Goal: Task Accomplishment & Management: Manage account settings

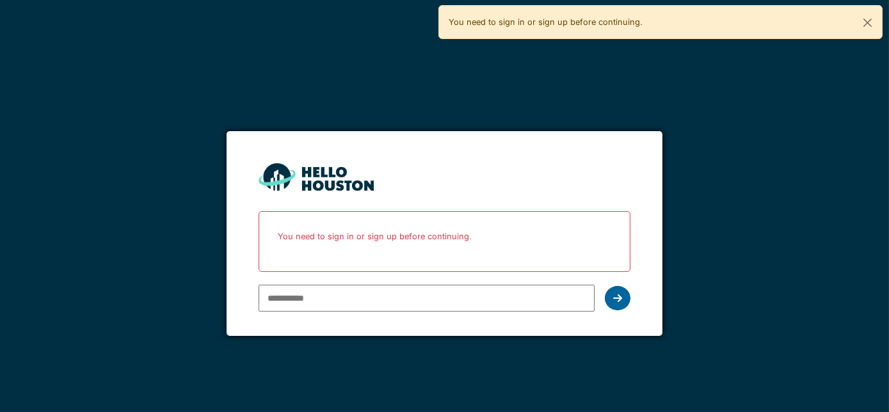
type input "**********"
click at [617, 294] on icon at bounding box center [617, 298] width 9 height 10
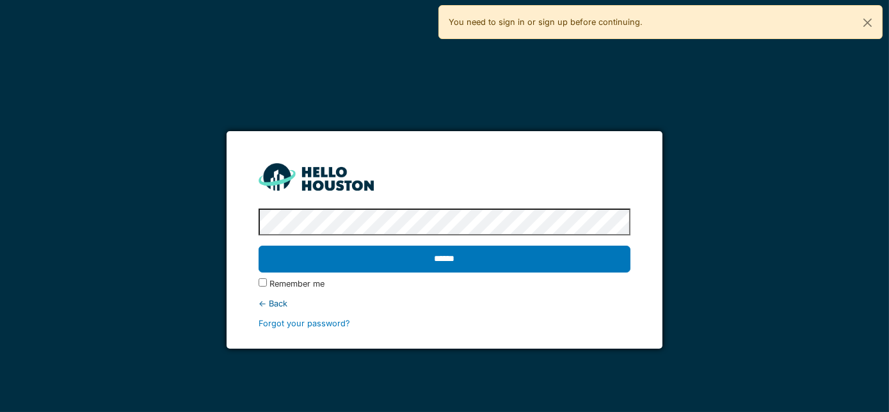
click at [568, 275] on div "******" at bounding box center [445, 259] width 373 height 37
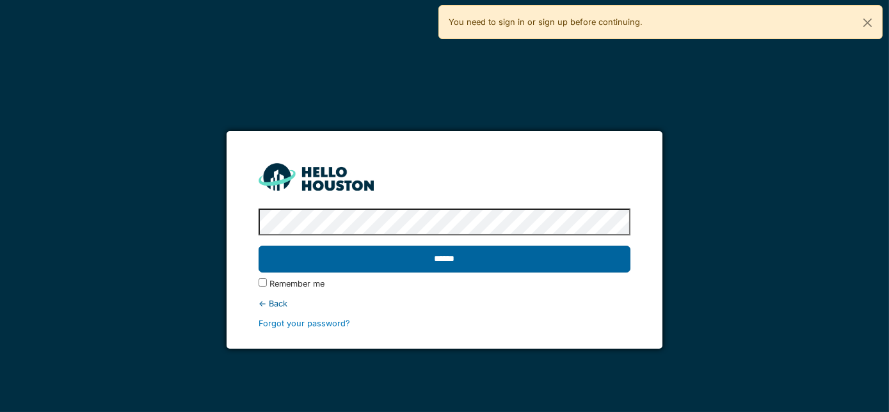
click at [570, 268] on input "******" at bounding box center [445, 259] width 373 height 27
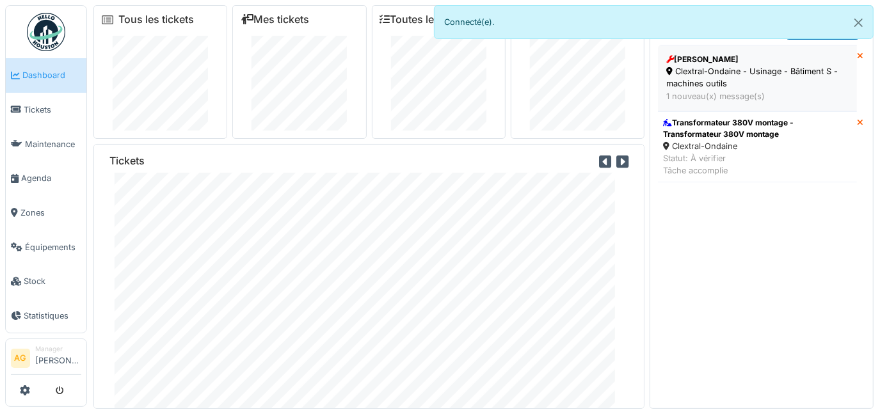
click at [735, 86] on div "Clextral-Ondaine - Usinage - Bâtiment S - machines outils" at bounding box center [757, 77] width 182 height 24
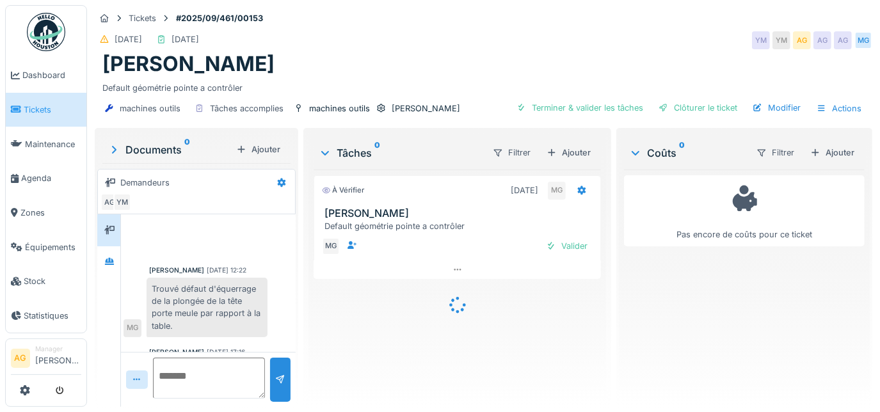
scroll to position [47, 0]
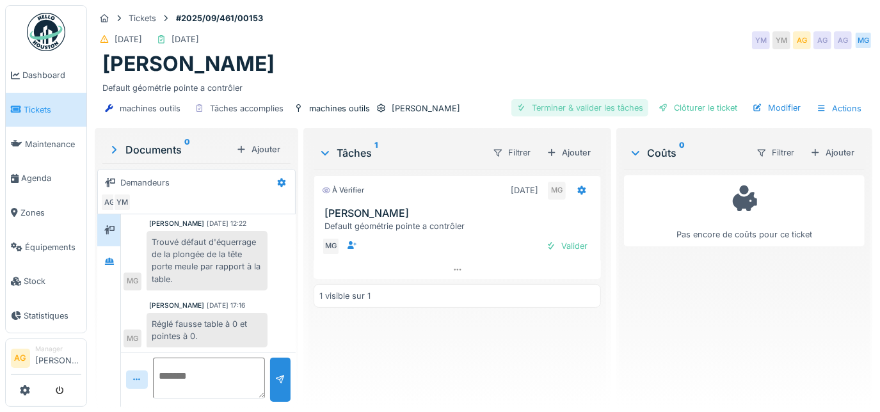
click at [568, 111] on div "Terminer & valider les tâches" at bounding box center [579, 107] width 137 height 17
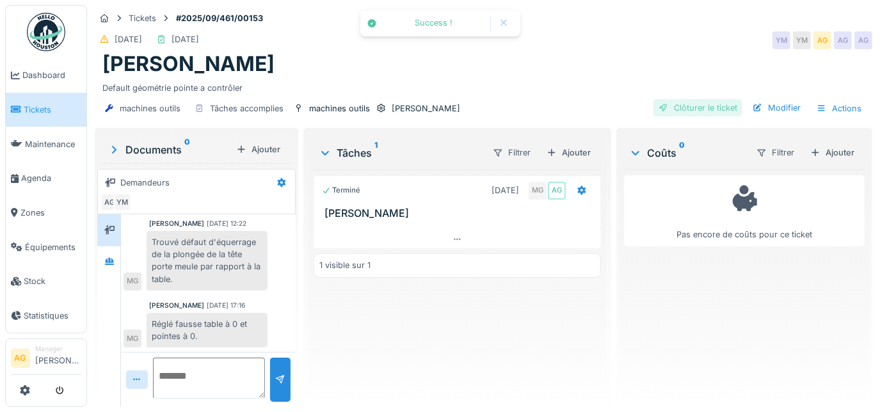
click at [659, 106] on div at bounding box center [664, 108] width 10 height 12
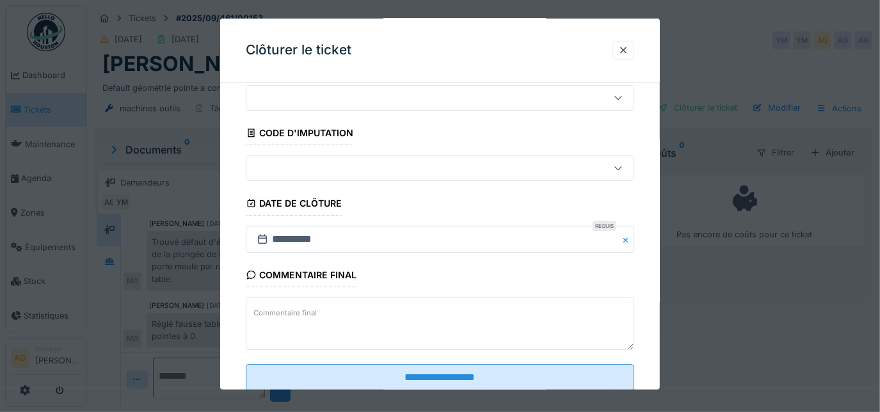
scroll to position [77, 0]
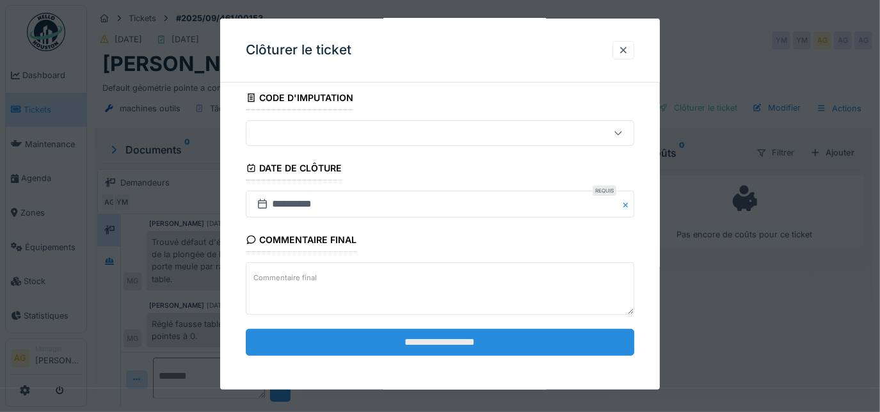
click at [395, 346] on input "**********" at bounding box center [440, 342] width 389 height 27
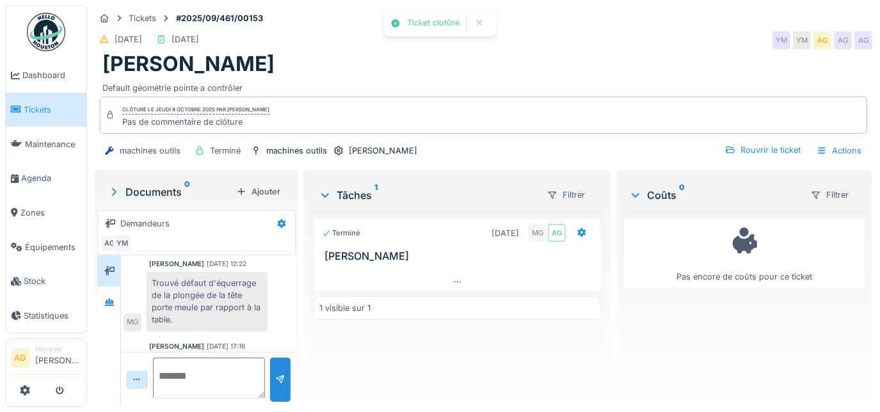
scroll to position [87, 0]
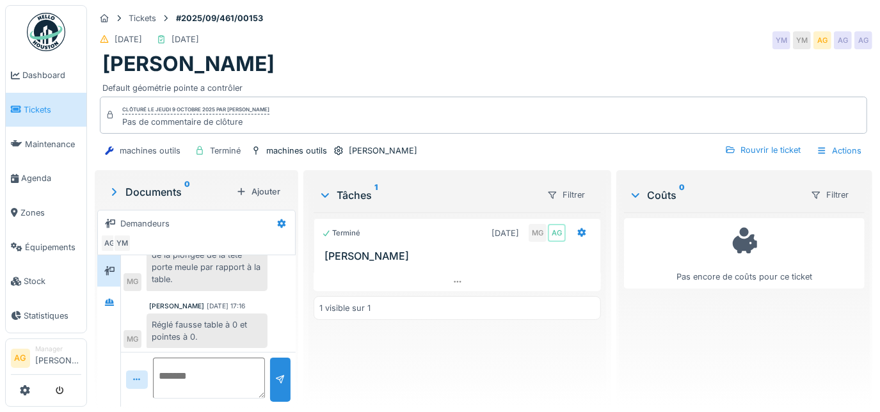
click at [39, 110] on span "Tickets" at bounding box center [53, 110] width 58 height 12
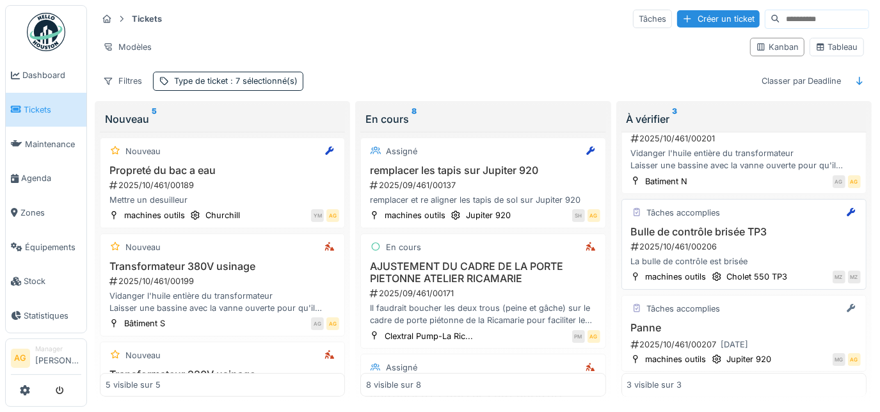
scroll to position [10, 0]
click at [757, 322] on h3 "Panne" at bounding box center [744, 328] width 234 height 12
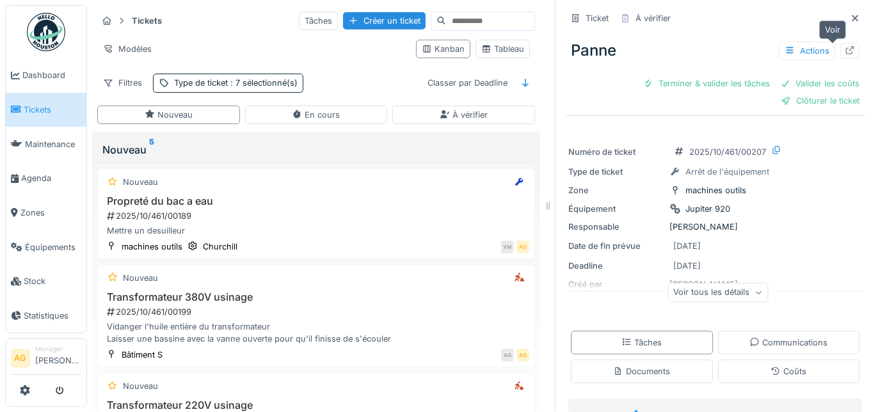
click at [845, 46] on icon at bounding box center [850, 50] width 10 height 8
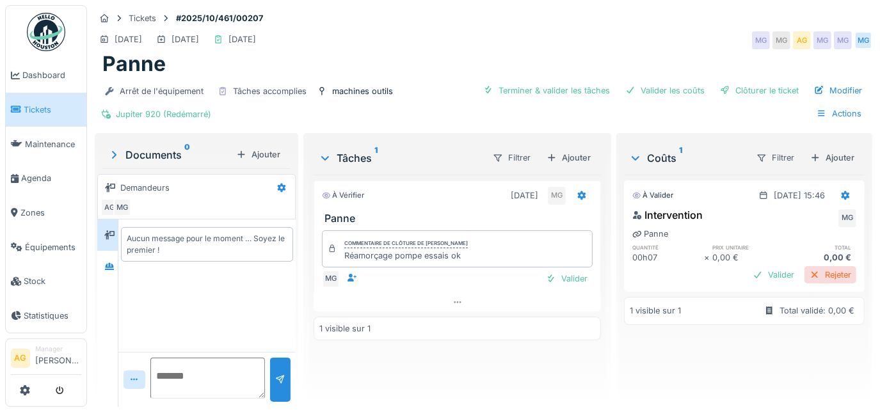
click at [805, 273] on div "Rejeter" at bounding box center [831, 274] width 52 height 17
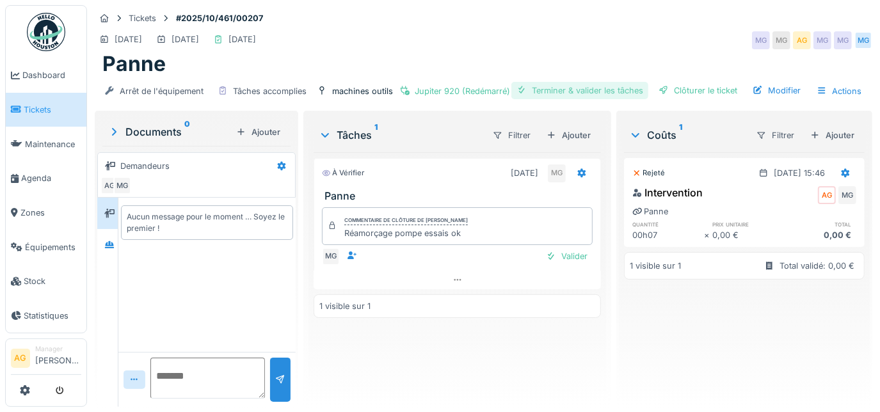
click at [621, 90] on div "Terminer & valider les tâches" at bounding box center [579, 90] width 137 height 17
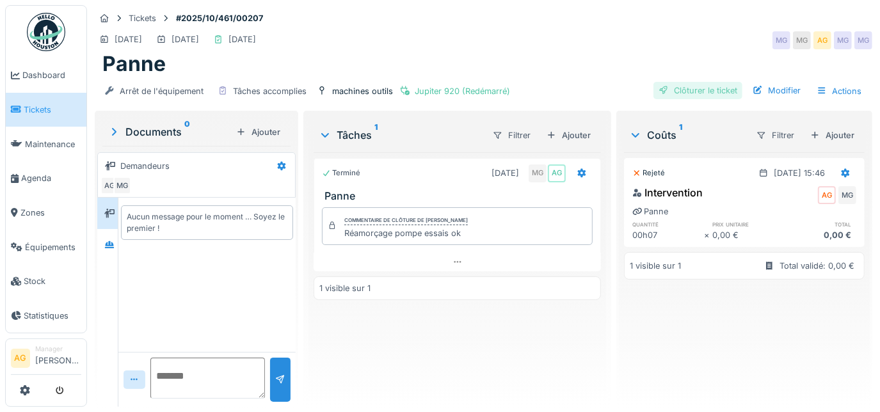
click at [677, 86] on div "Clôturer le ticket" at bounding box center [698, 90] width 89 height 17
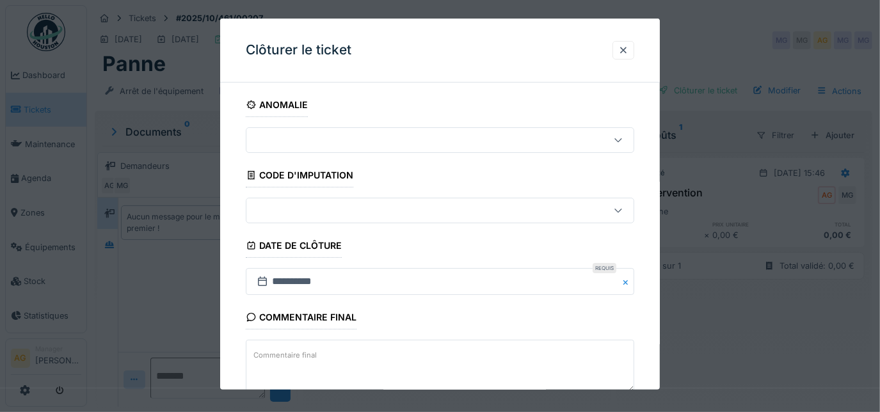
scroll to position [77, 0]
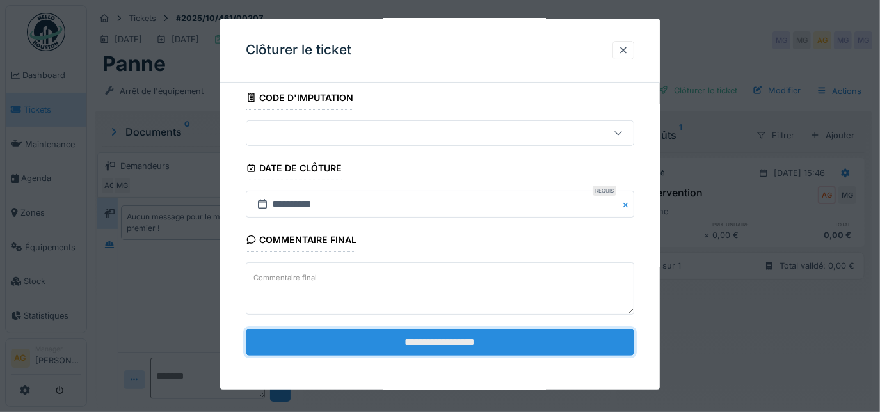
click at [426, 333] on input "**********" at bounding box center [440, 342] width 389 height 27
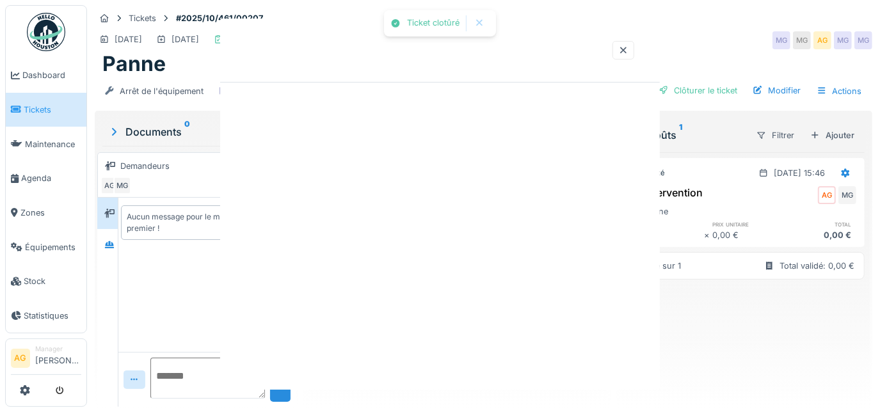
scroll to position [0, 0]
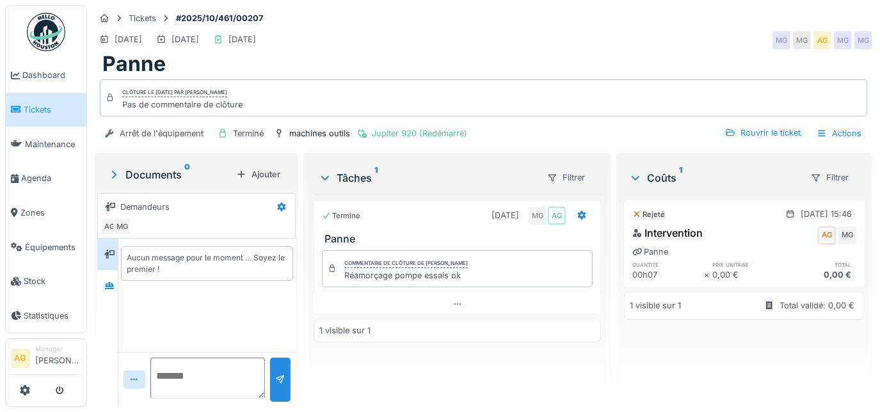
click at [40, 108] on span "Tickets" at bounding box center [53, 110] width 58 height 12
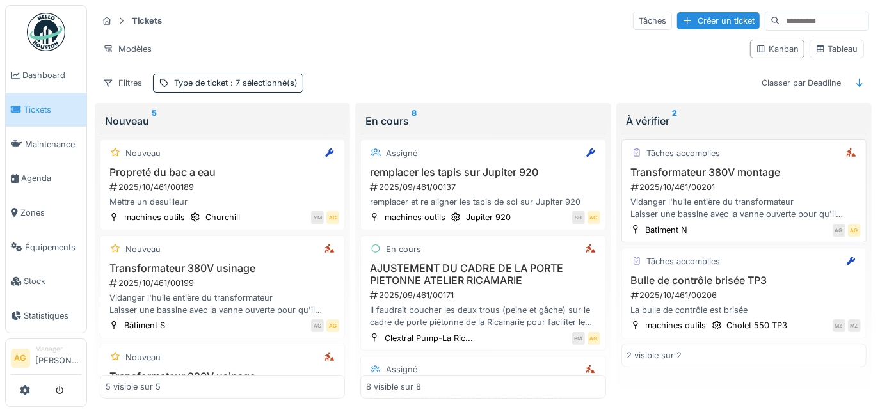
click at [730, 186] on div "2025/10/461/00201" at bounding box center [745, 187] width 231 height 12
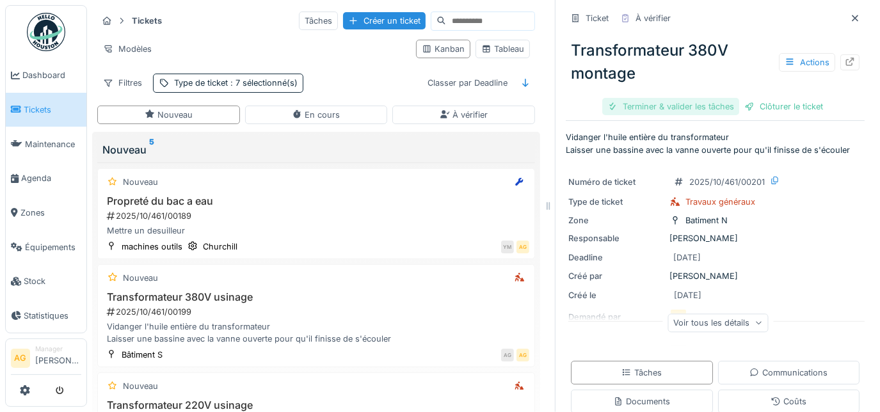
click at [676, 106] on div "Terminer & valider les tâches" at bounding box center [670, 106] width 137 height 17
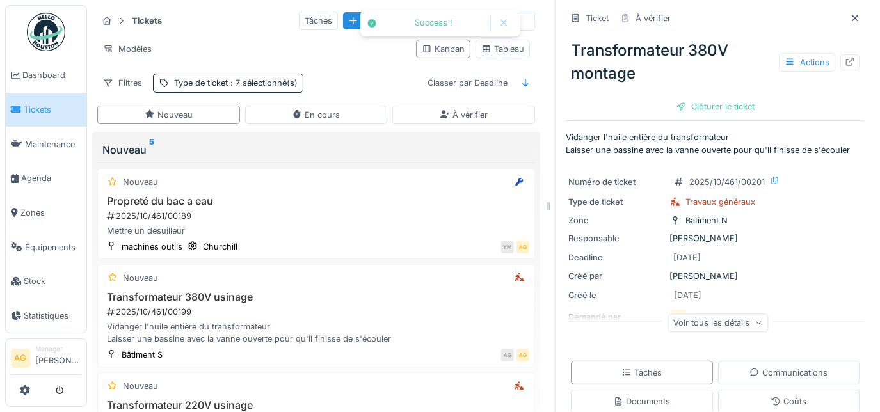
click at [676, 106] on div "Clôturer le ticket" at bounding box center [715, 106] width 89 height 17
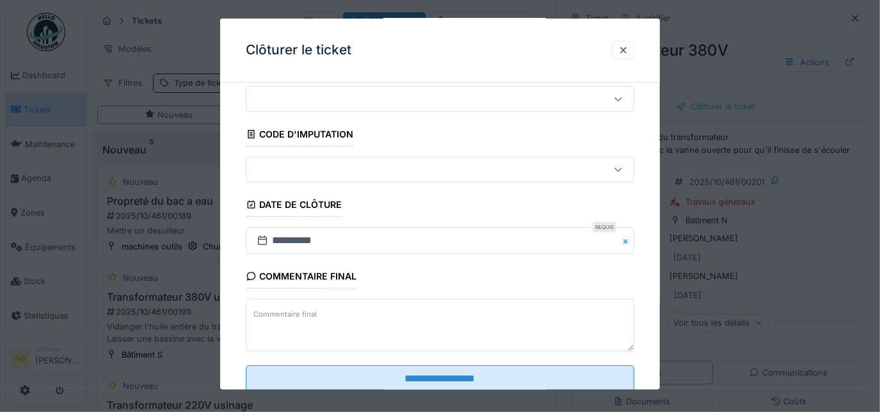
scroll to position [77, 0]
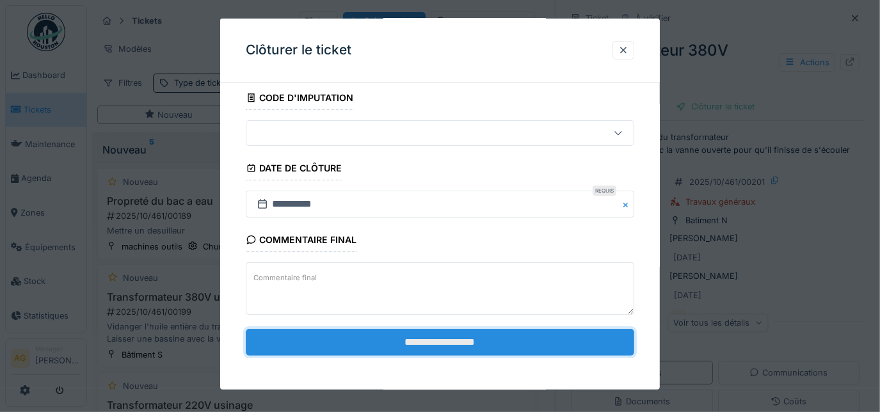
click at [463, 343] on input "**********" at bounding box center [440, 342] width 389 height 27
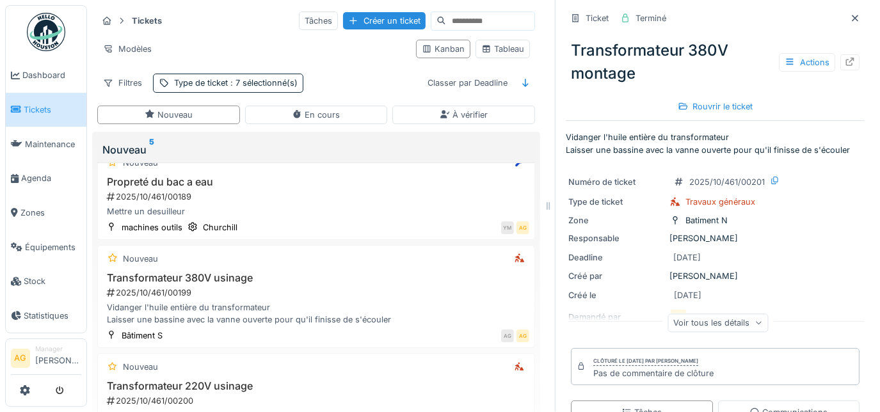
scroll to position [0, 0]
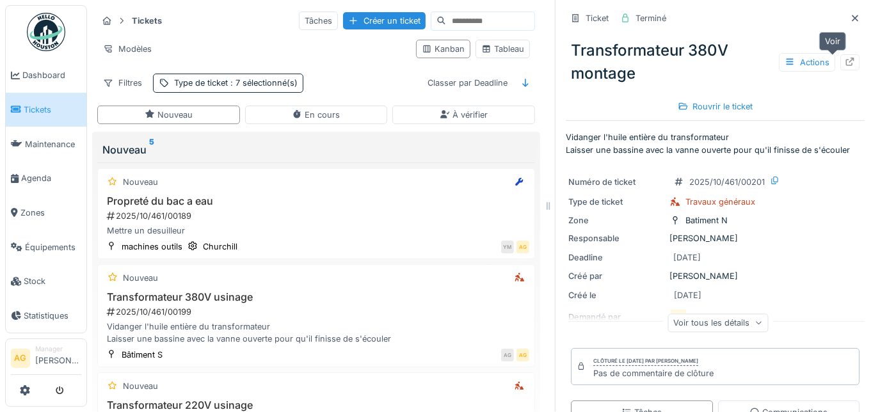
click at [845, 65] on icon at bounding box center [850, 62] width 10 height 8
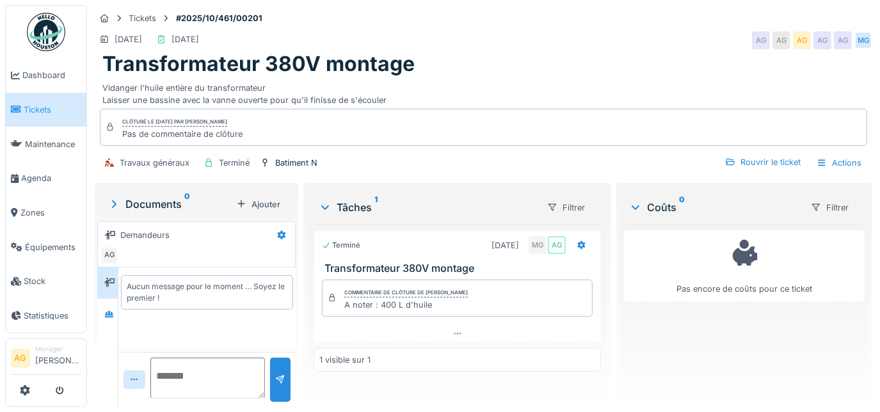
click at [42, 104] on span "Tickets" at bounding box center [53, 110] width 58 height 12
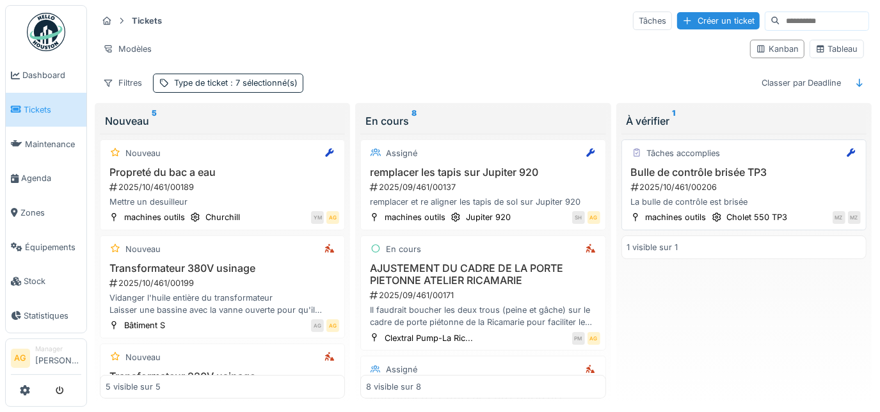
click at [721, 166] on h3 "Bulle de contrôle brisée TP3" at bounding box center [744, 172] width 234 height 12
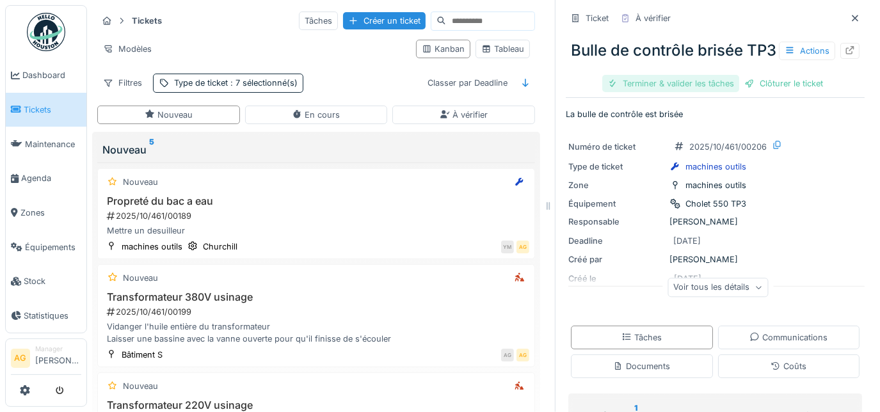
click at [686, 92] on div "Terminer & valider les tâches" at bounding box center [670, 83] width 137 height 17
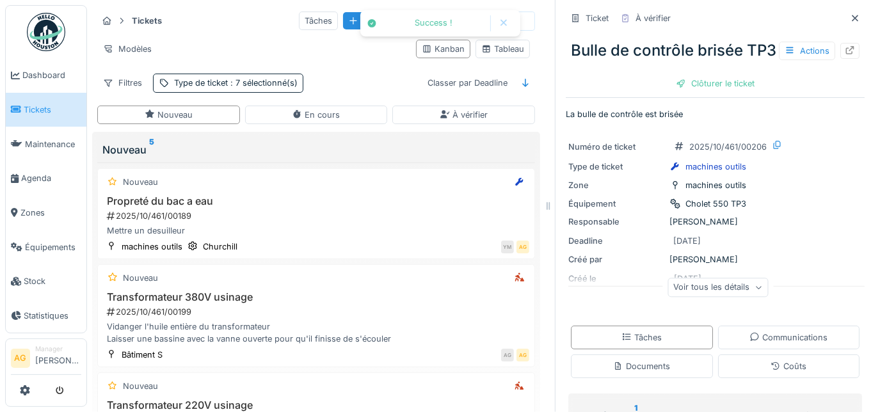
click at [686, 92] on div "Clôturer le ticket" at bounding box center [715, 83] width 89 height 17
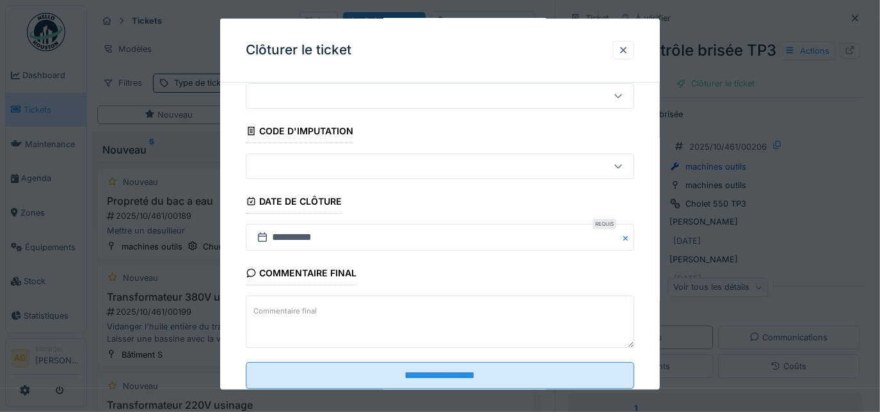
scroll to position [77, 0]
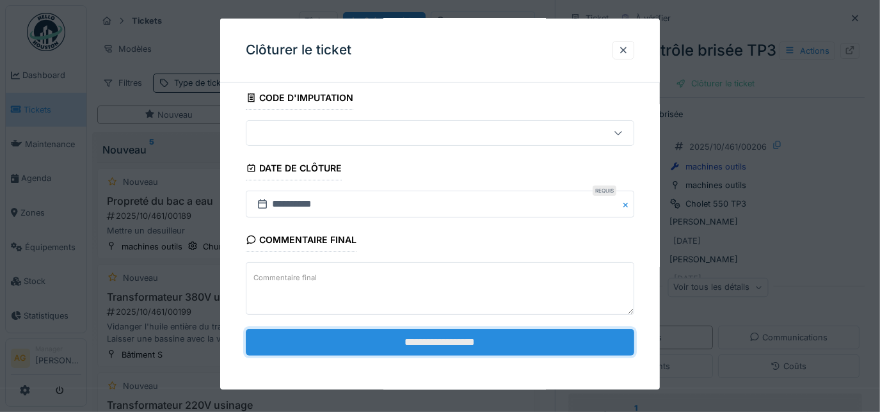
click at [416, 341] on input "**********" at bounding box center [440, 342] width 389 height 27
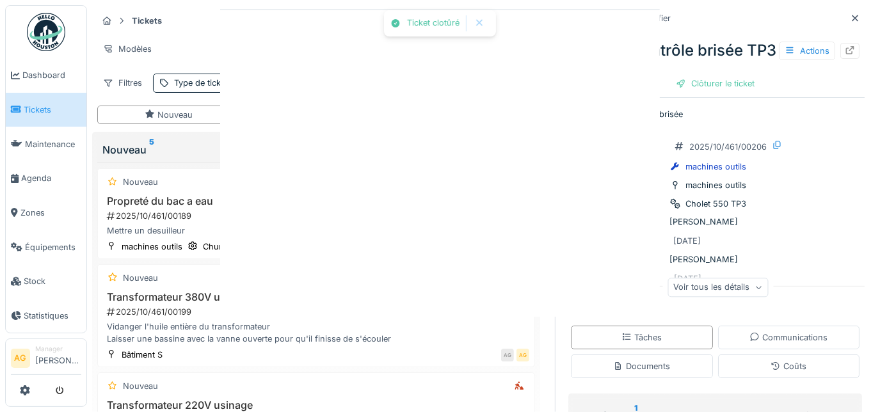
scroll to position [0, 0]
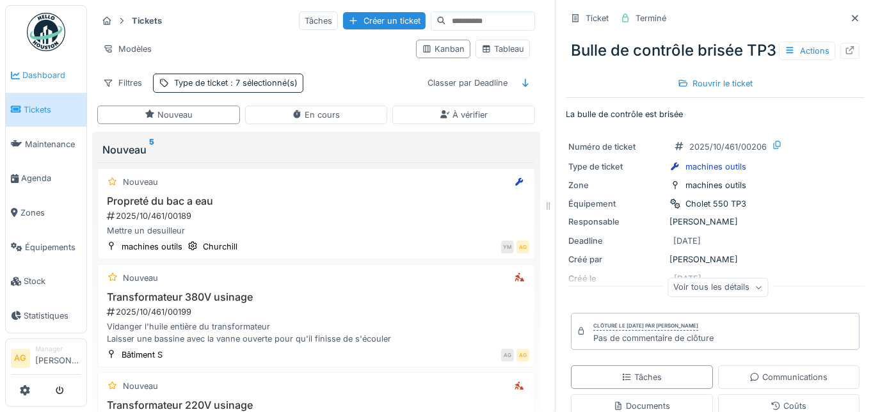
click at [39, 77] on span "Dashboard" at bounding box center [51, 75] width 59 height 12
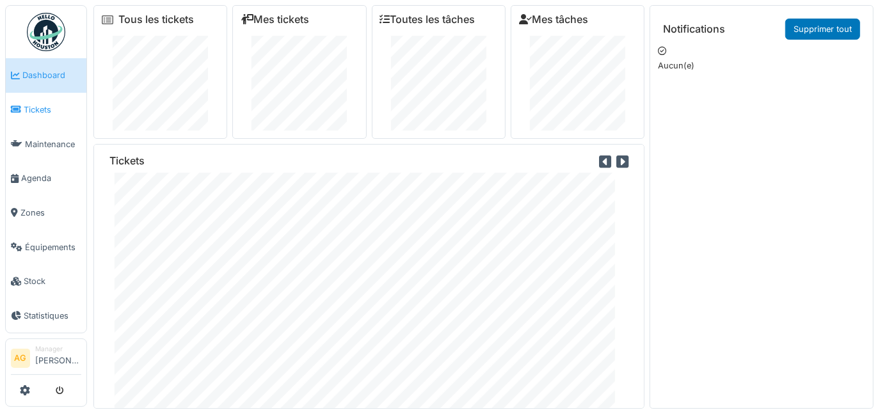
click at [36, 114] on link "Tickets" at bounding box center [46, 110] width 81 height 35
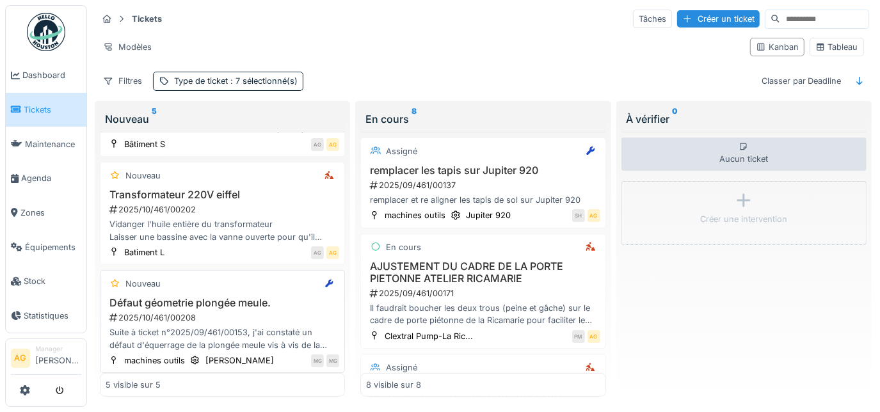
scroll to position [10, 0]
click at [227, 297] on h3 "Défaut géometrie plongée meule." at bounding box center [223, 303] width 234 height 12
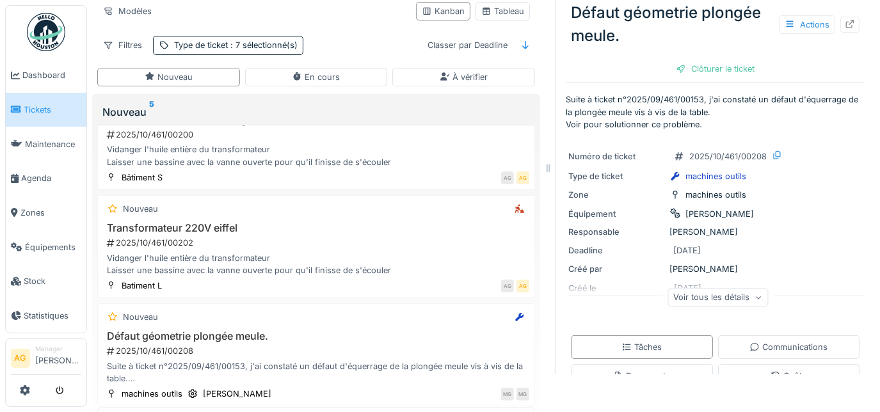
scroll to position [58, 0]
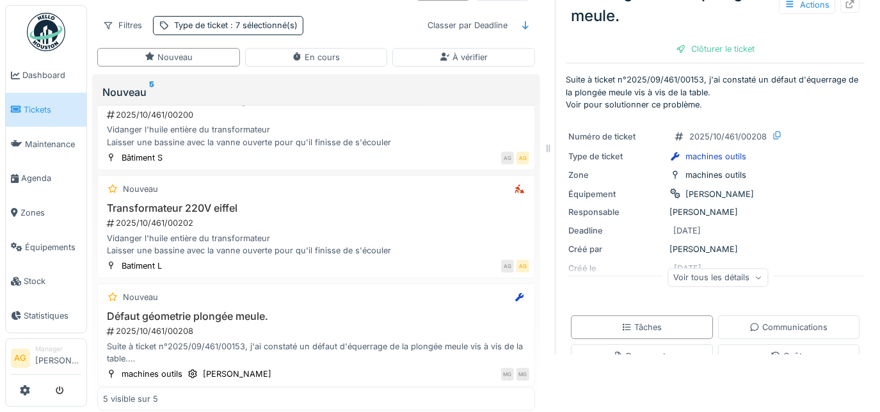
click at [31, 109] on span "Tickets" at bounding box center [53, 110] width 58 height 12
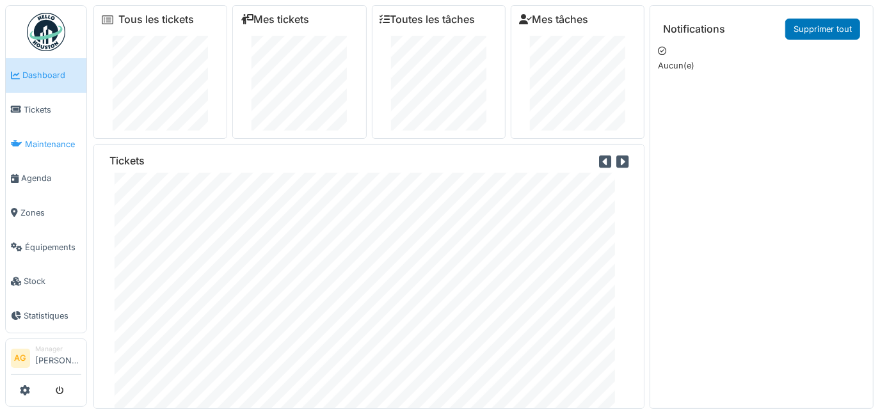
click at [38, 140] on span "Maintenance" at bounding box center [53, 144] width 56 height 12
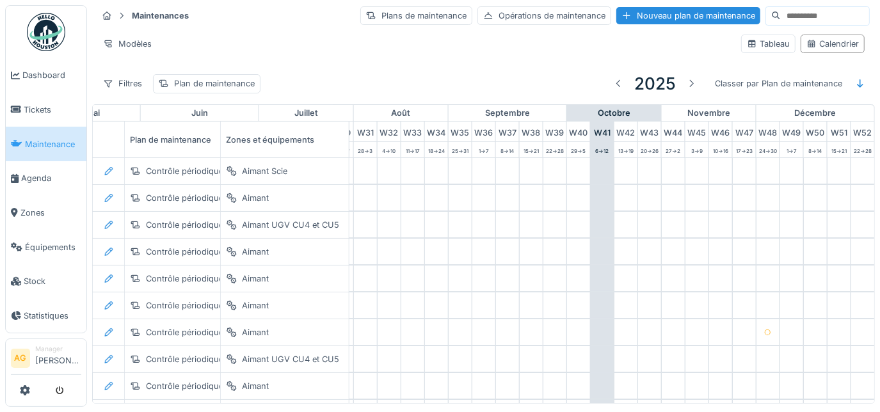
scroll to position [0, 756]
click at [22, 104] on li "Tickets" at bounding box center [46, 110] width 70 height 12
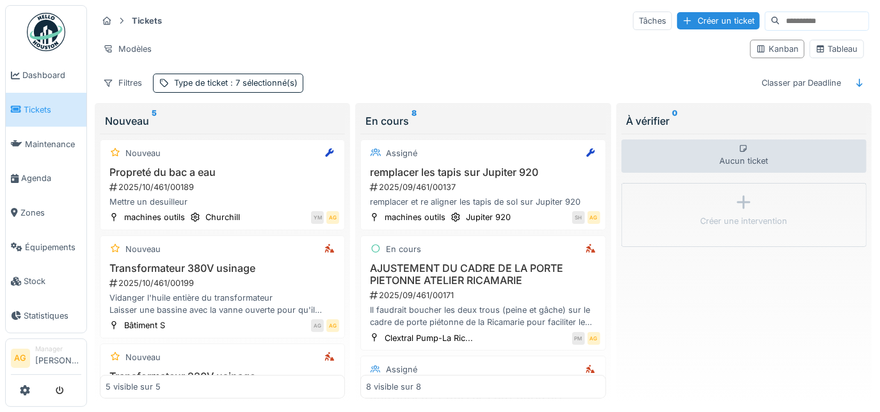
click at [492, 22] on div "Tickets Tâches Créer un ticket" at bounding box center [483, 20] width 772 height 21
click at [24, 182] on link "Agenda" at bounding box center [46, 178] width 81 height 35
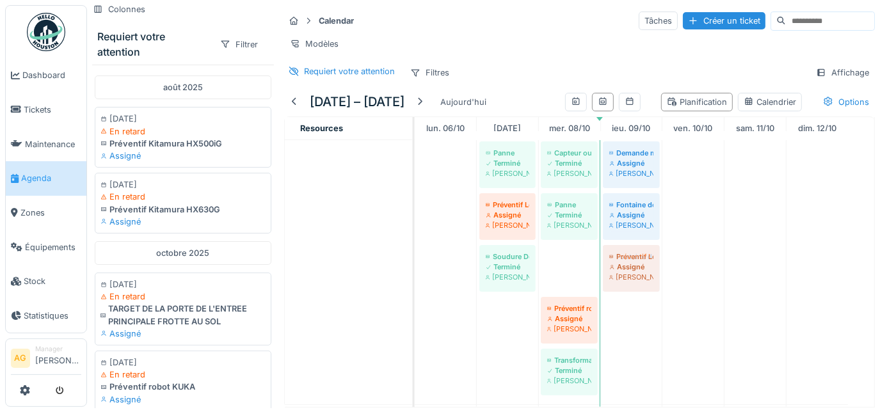
drag, startPoint x: 571, startPoint y: 276, endPoint x: 627, endPoint y: 315, distance: 68.0
click at [627, 315] on div "Position du carter clim mal repositionner Terminé [PERSON_NAME] de lavage Termi…" at bounding box center [645, 342] width 460 height 984
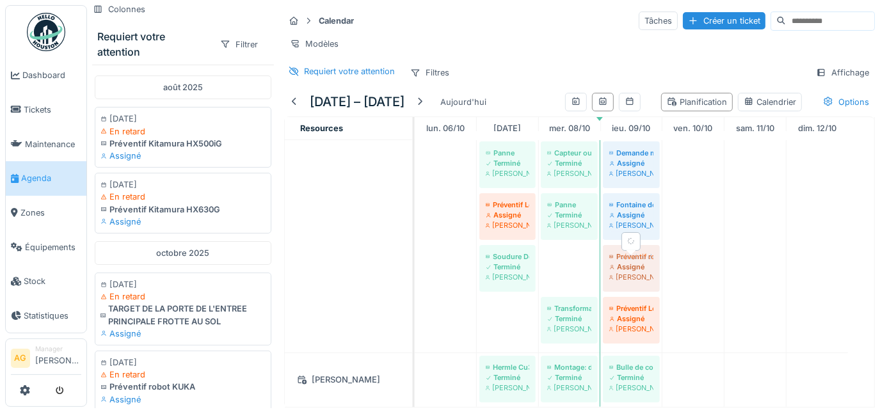
drag, startPoint x: 566, startPoint y: 264, endPoint x: 612, endPoint y: 282, distance: 49.2
click at [415, 282] on div "marché accès filtre papier Terminé [PERSON_NAME] Nettoyage machine Terminé [PER…" at bounding box center [415, 220] width 0 height 266
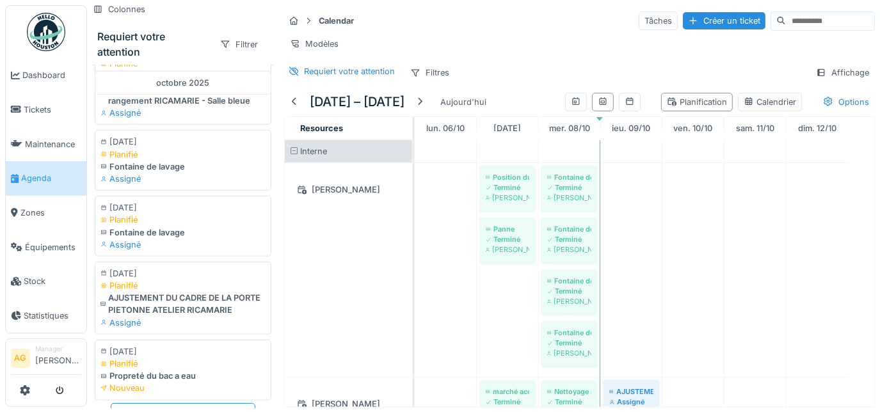
scroll to position [174, 0]
